Goal: Navigation & Orientation: Understand site structure

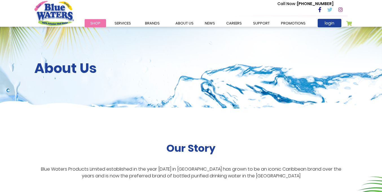
scroll to position [648, 0]
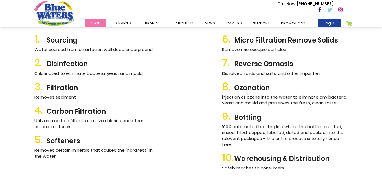
scroll to position [168, 0]
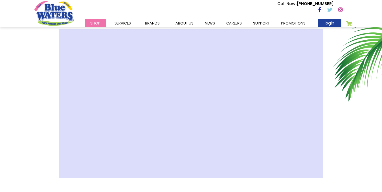
scroll to position [1065, 0]
